Goal: Navigation & Orientation: Find specific page/section

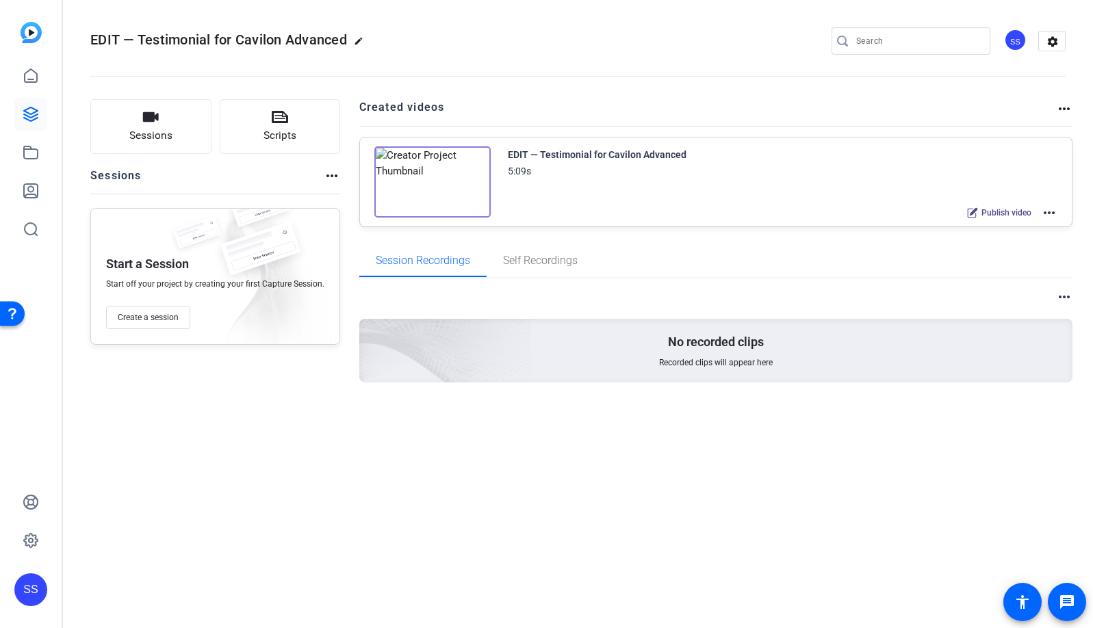
click at [23, 583] on div "SS" at bounding box center [30, 590] width 33 height 33
click at [183, 567] on mat-icon "logout" at bounding box center [181, 570] width 16 height 16
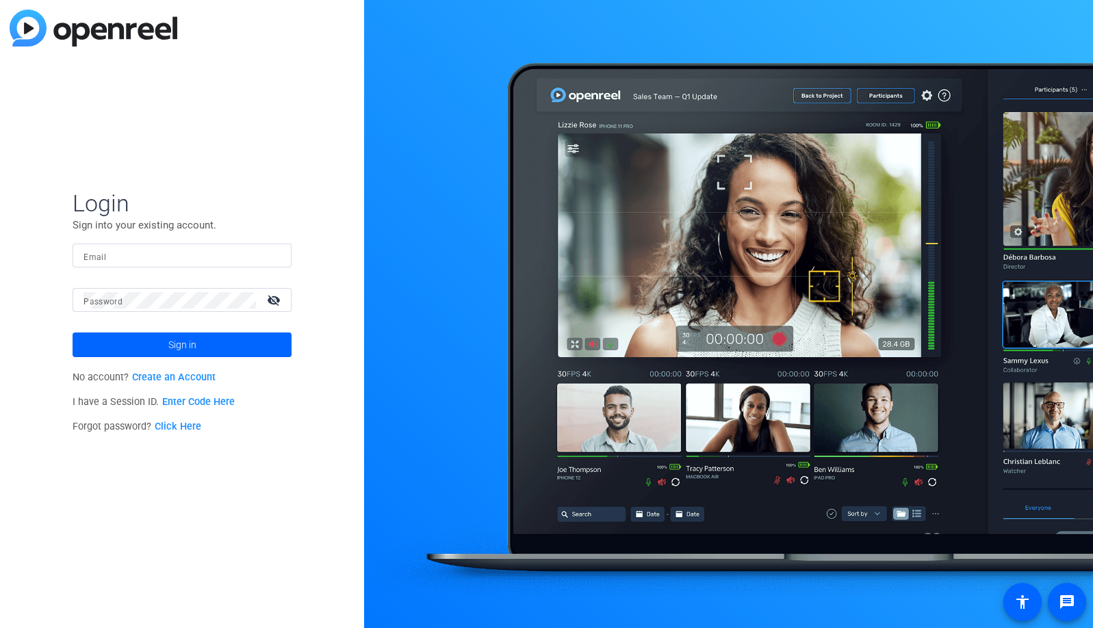
click at [215, 268] on mat-form-field "Email" at bounding box center [182, 266] width 219 height 44
click at [215, 259] on input "Email" at bounding box center [182, 256] width 197 height 16
click at [271, 258] on img at bounding box center [269, 256] width 10 height 16
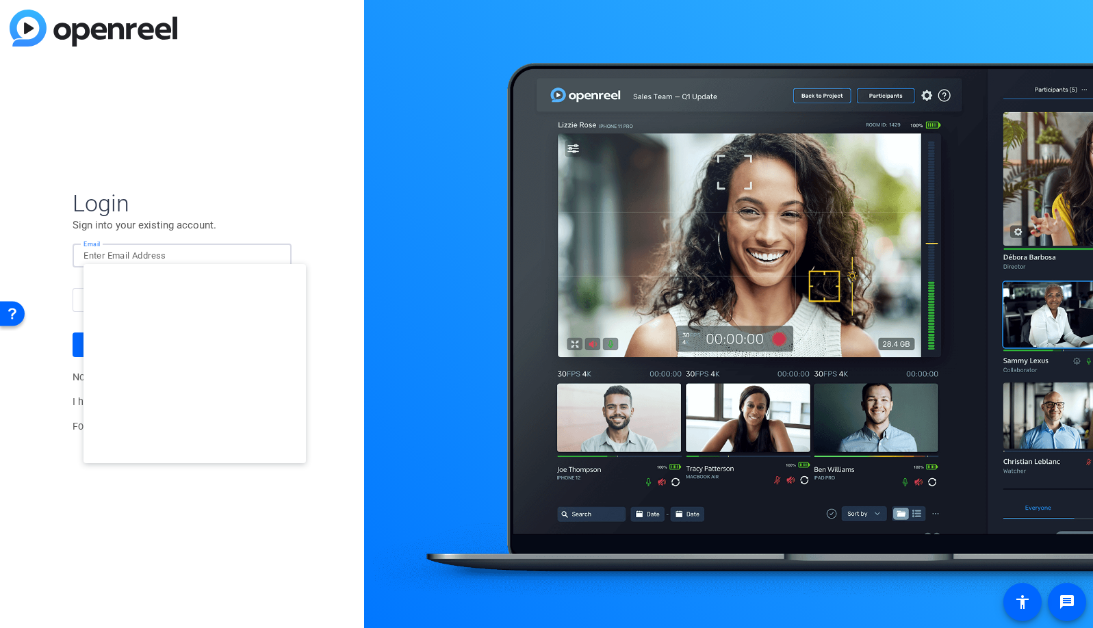
type input "studiosupport+3@openreel.com"
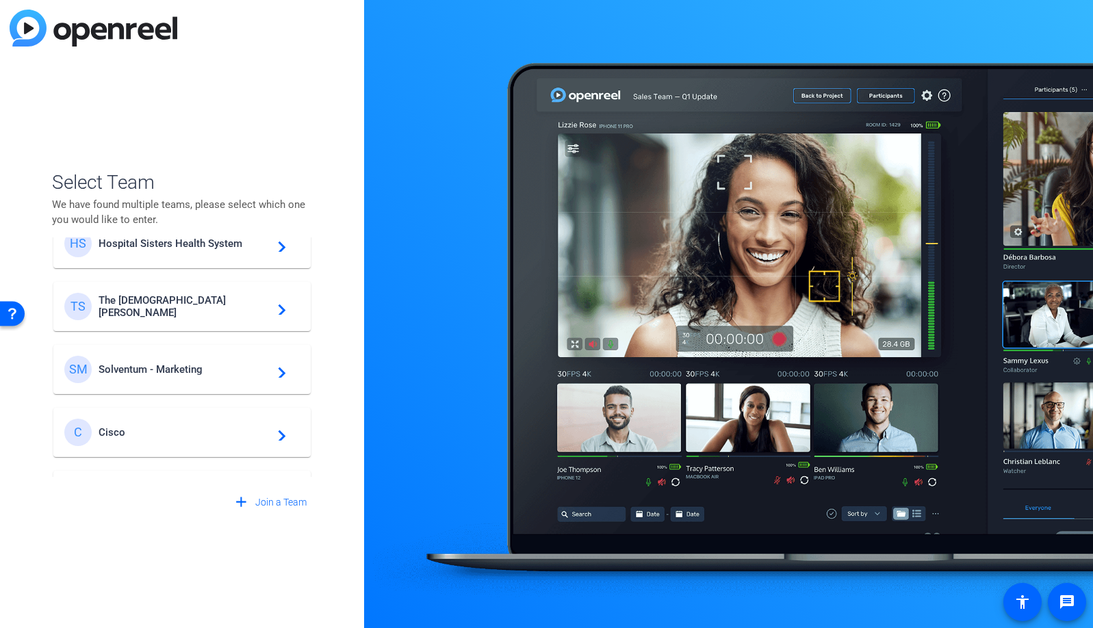
scroll to position [412, 0]
click at [186, 363] on span "Solventum - Marketing" at bounding box center [184, 369] width 171 height 12
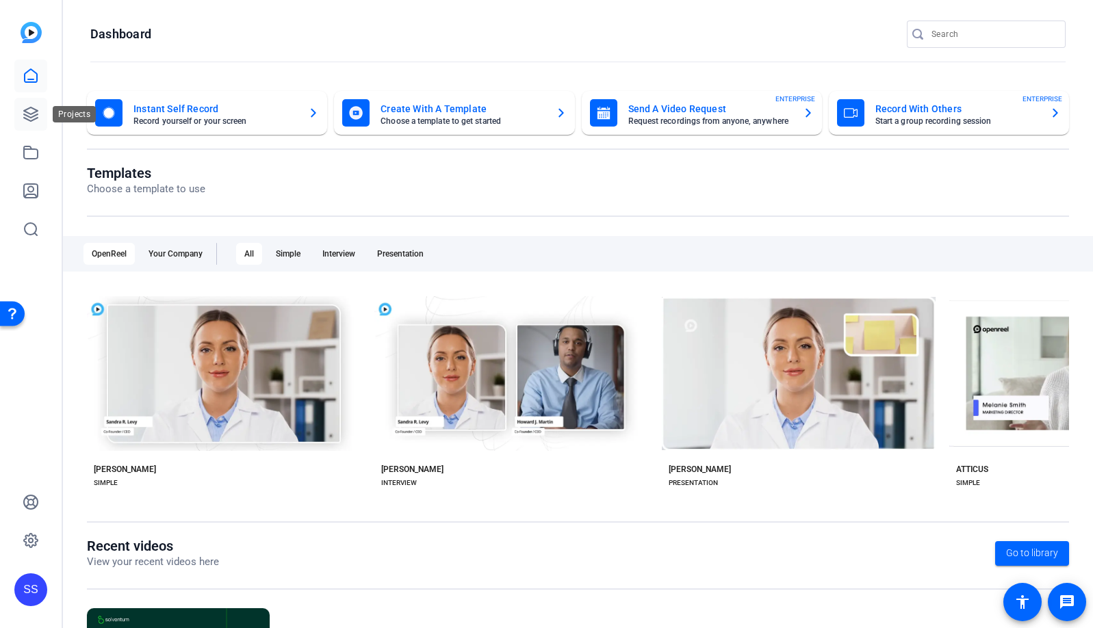
click at [23, 119] on icon at bounding box center [31, 114] width 16 height 16
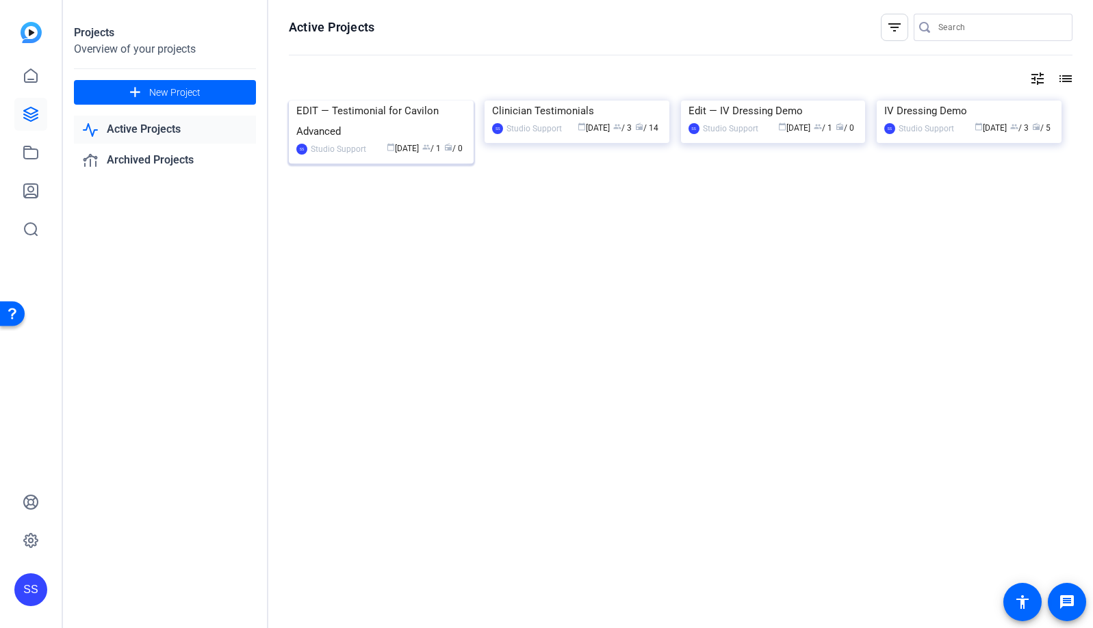
click at [418, 101] on img at bounding box center [381, 101] width 185 height 0
